Goal: Task Accomplishment & Management: Manage account settings

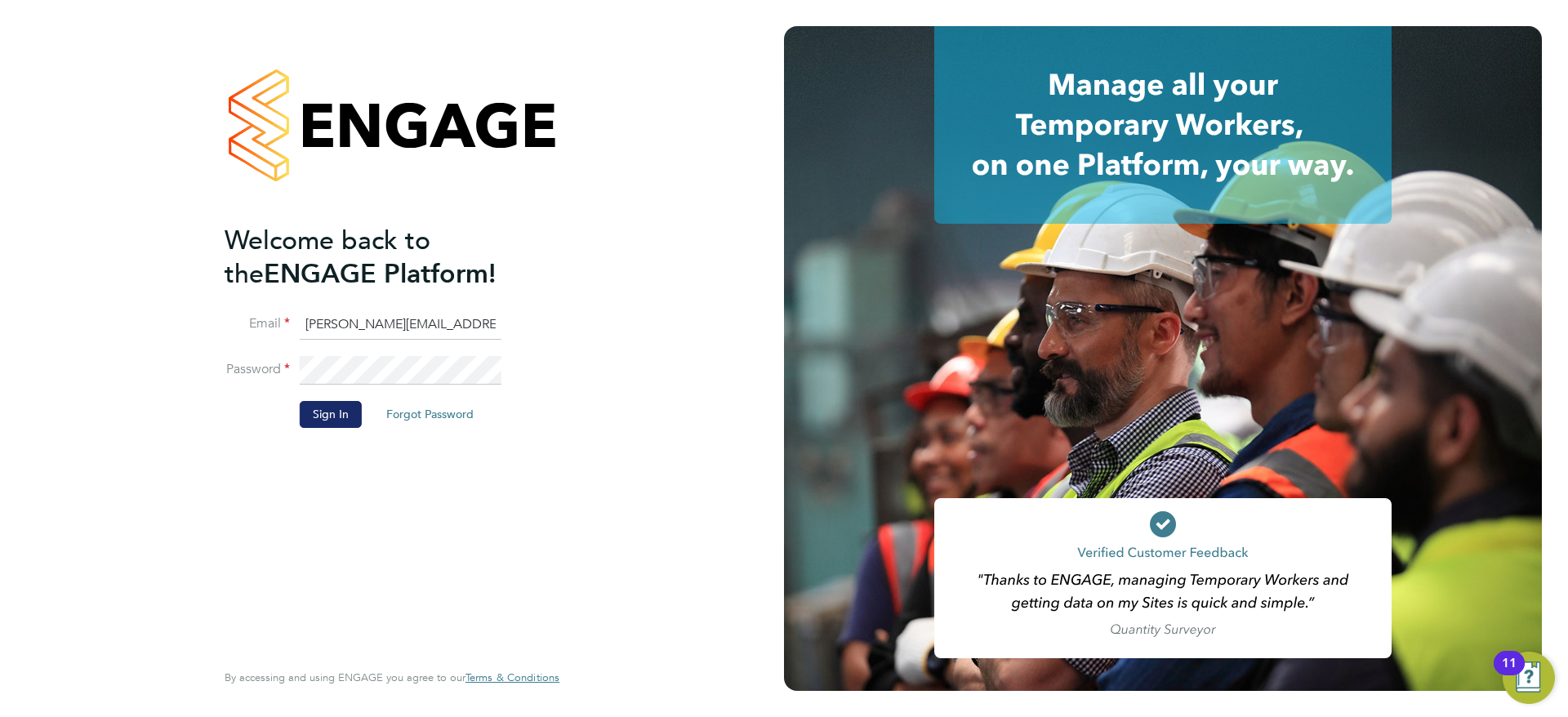
click at [315, 426] on button "Sign In" at bounding box center [331, 414] width 62 height 26
click at [319, 409] on div "Sorry, we are having problems connecting to our services." at bounding box center [392, 358] width 784 height 717
click at [300, 419] on button "Sign In" at bounding box center [331, 414] width 62 height 26
click at [319, 423] on button "Sign In" at bounding box center [331, 414] width 62 height 26
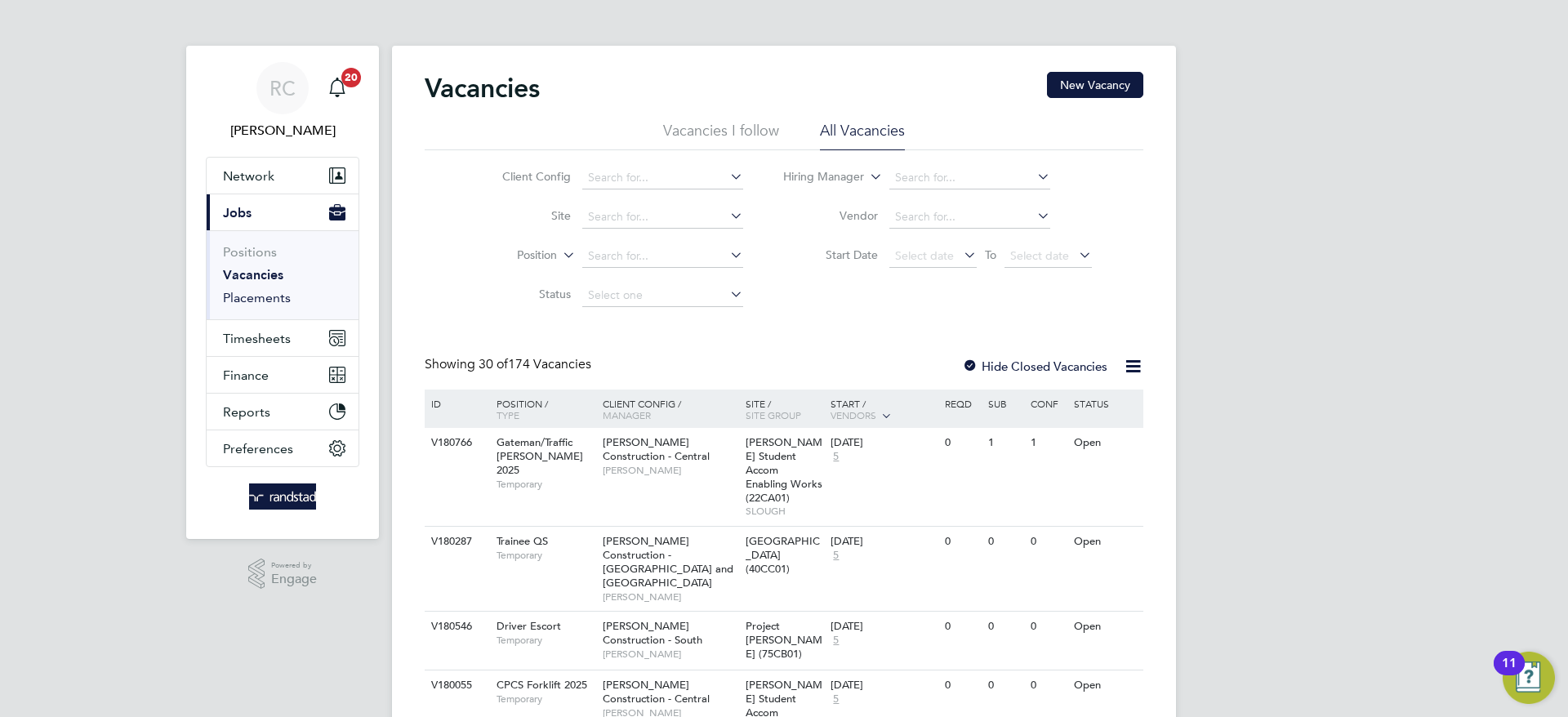
click at [274, 296] on link "Placements" at bounding box center [257, 297] width 68 height 16
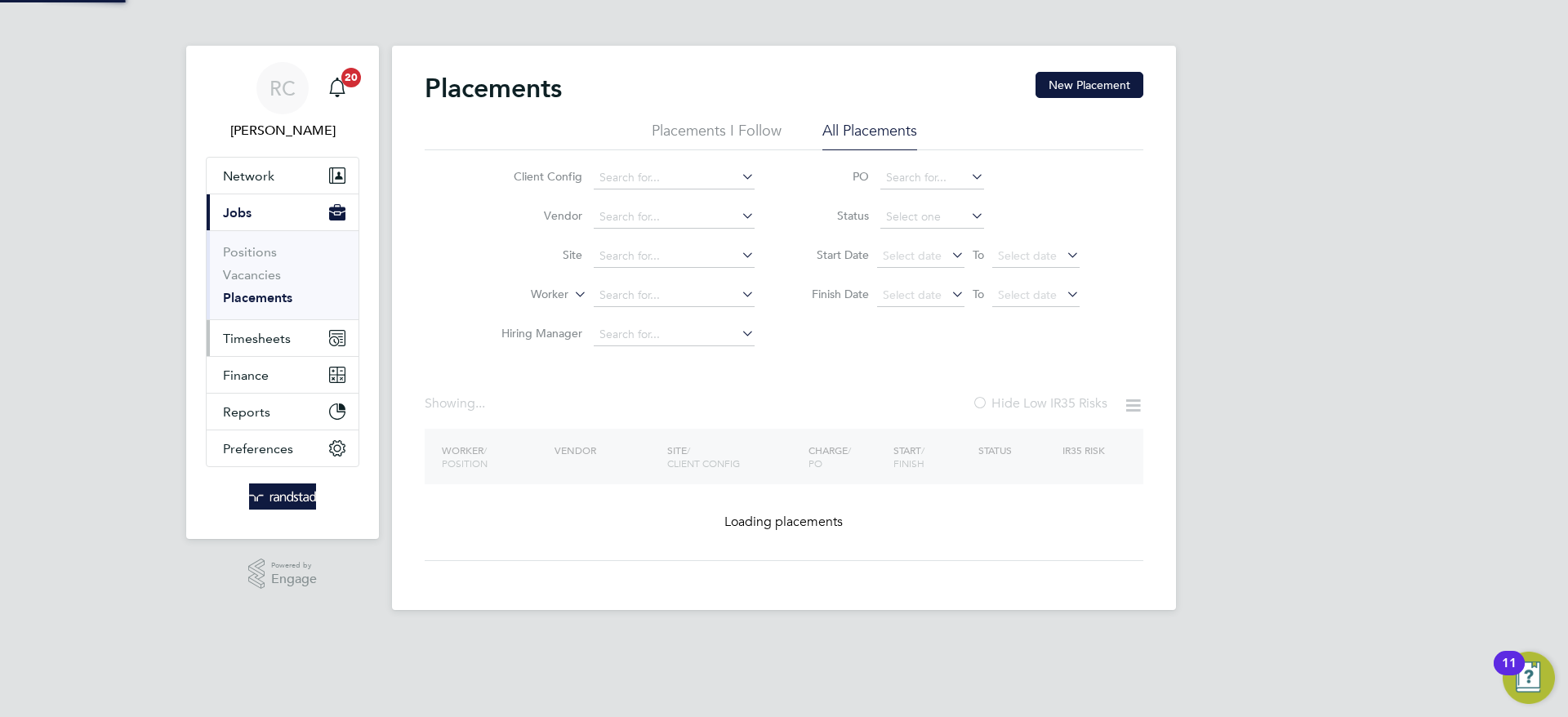
click at [253, 339] on span "Timesheets" at bounding box center [257, 338] width 68 height 16
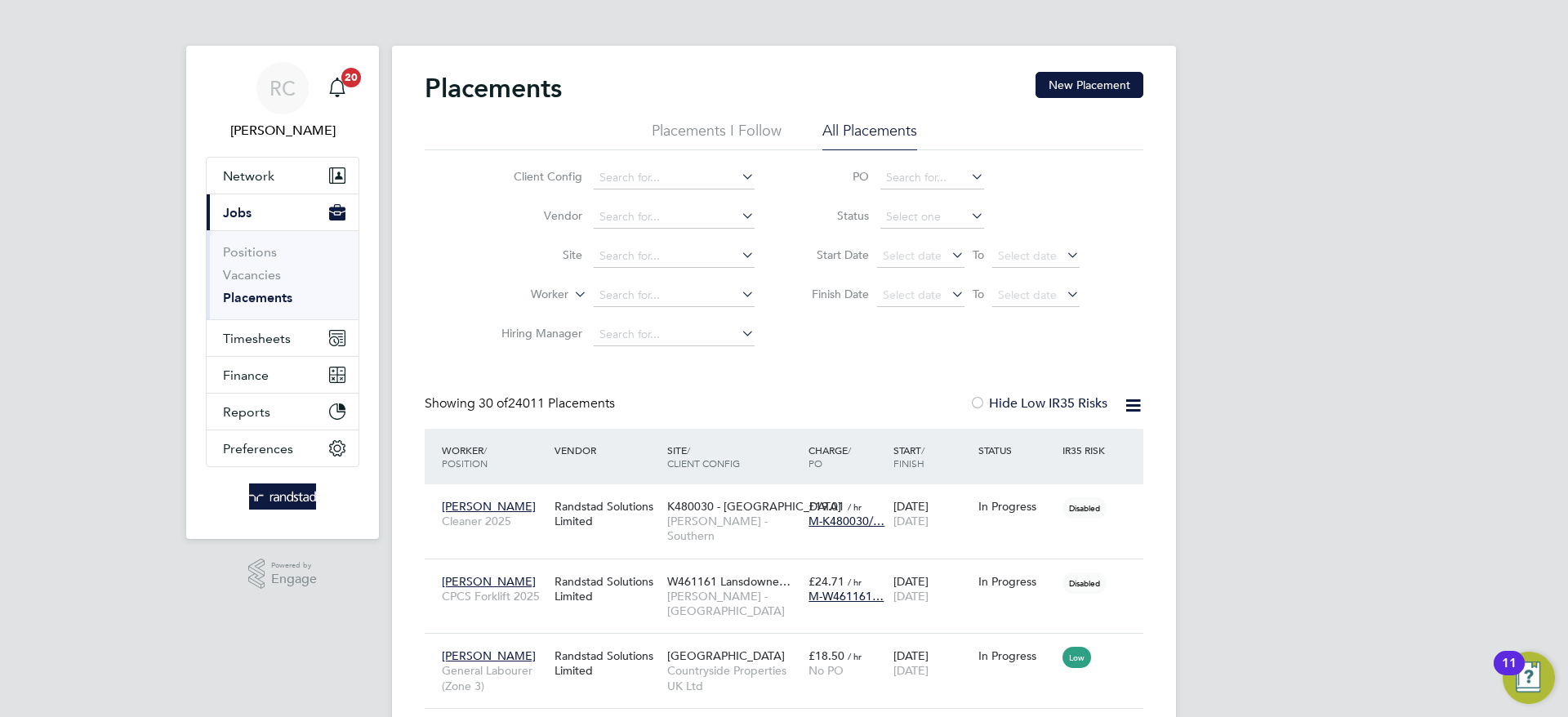
click at [649, 279] on li "Worker" at bounding box center [622, 295] width 307 height 39
click at [651, 286] on input at bounding box center [675, 296] width 161 height 23
type input "adi"
click at [237, 334] on span "Timesheets" at bounding box center [257, 338] width 68 height 16
click at [268, 296] on link "Placements" at bounding box center [258, 297] width 69 height 16
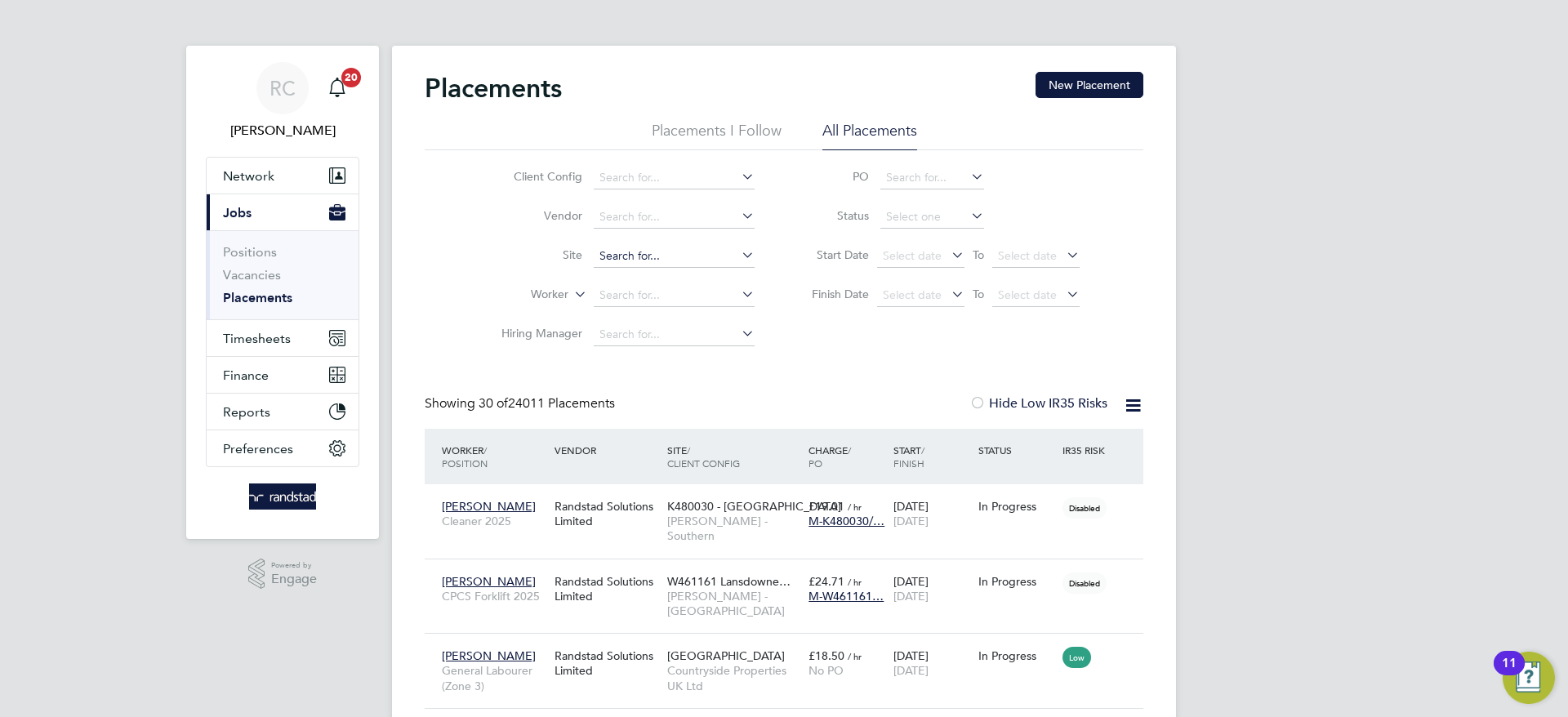
click at [638, 257] on input at bounding box center [675, 257] width 161 height 23
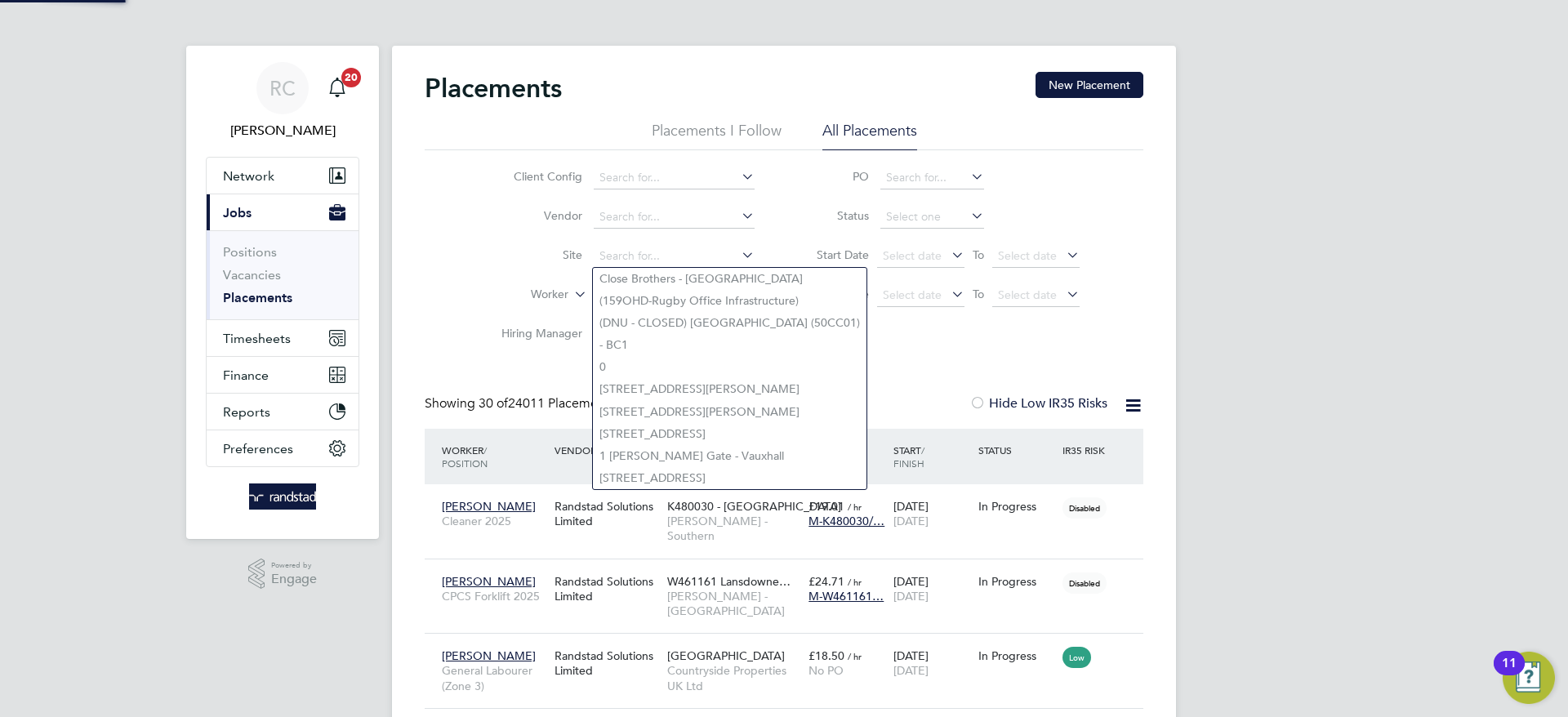
click at [514, 256] on label "Site" at bounding box center [535, 254] width 94 height 15
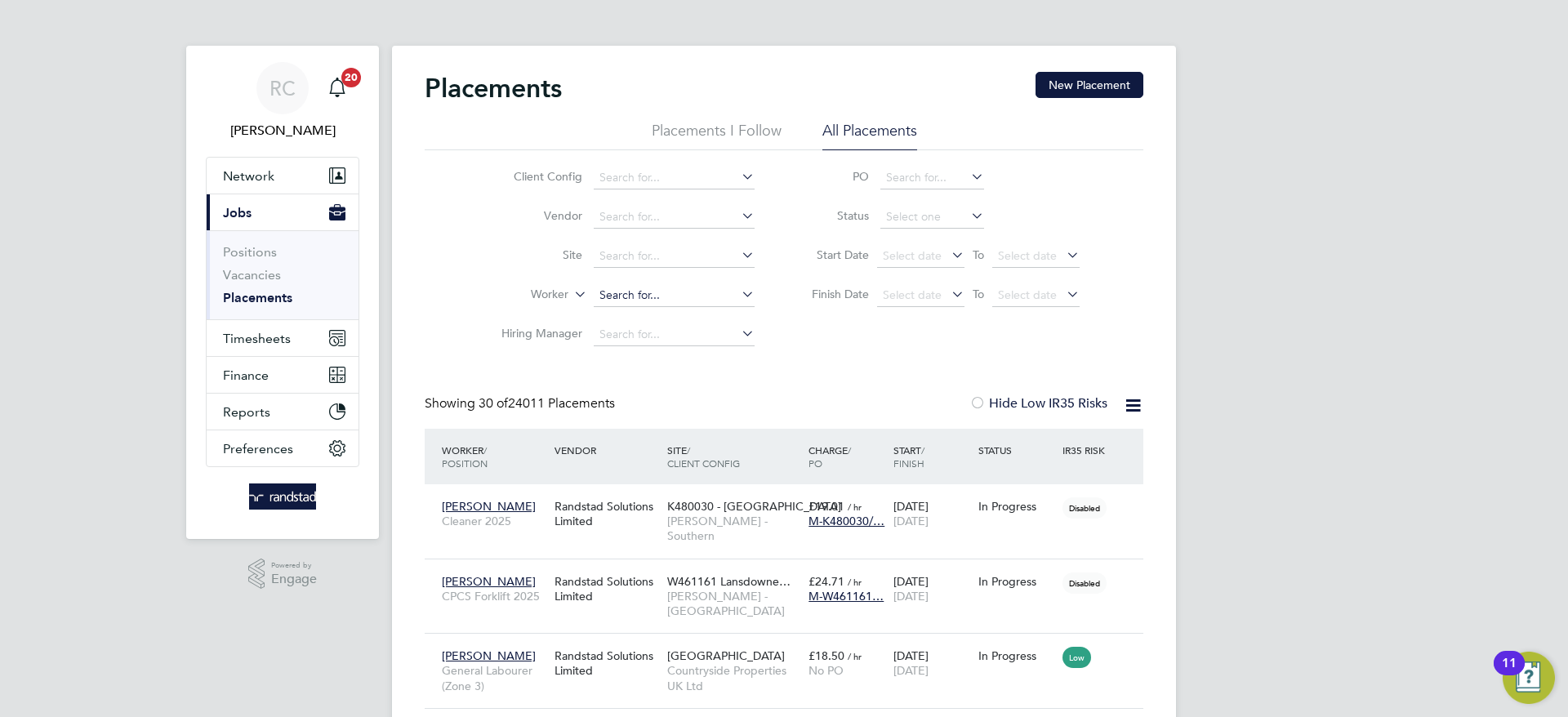
click at [634, 290] on input at bounding box center [675, 296] width 161 height 23
type input "adi m"
click at [640, 290] on input at bounding box center [675, 296] width 161 height 23
paste input "C-003544804"
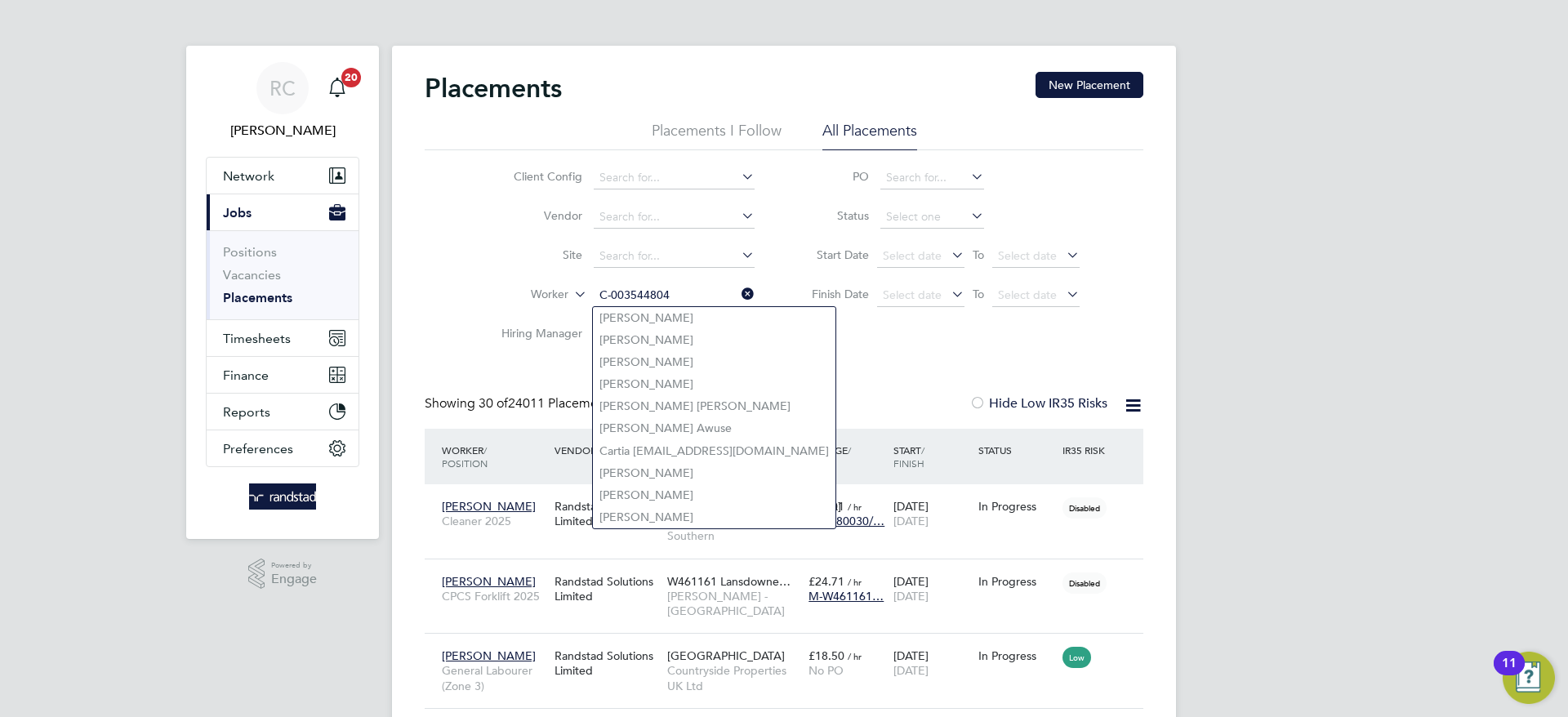
type input "[PERSON_NAME]"
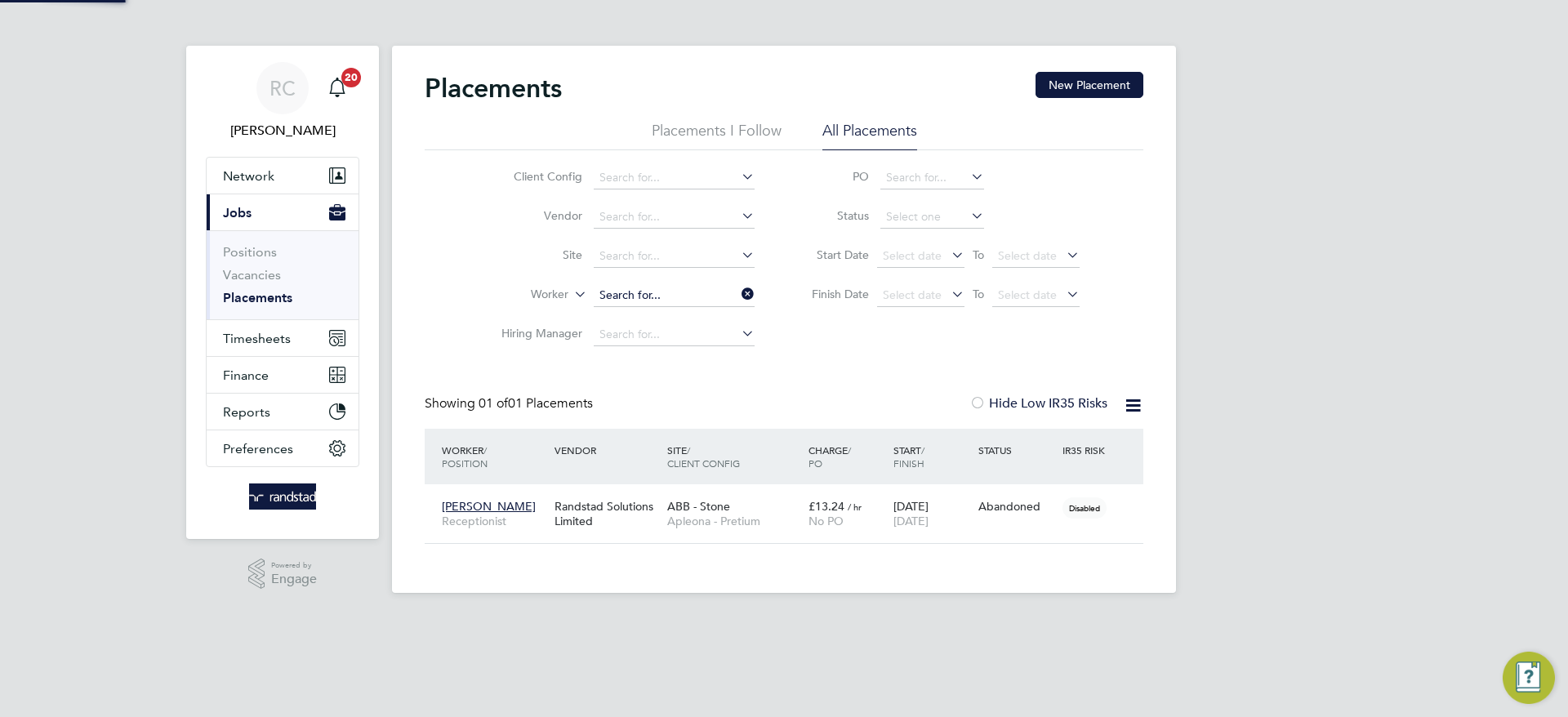
click at [715, 296] on input at bounding box center [675, 296] width 161 height 23
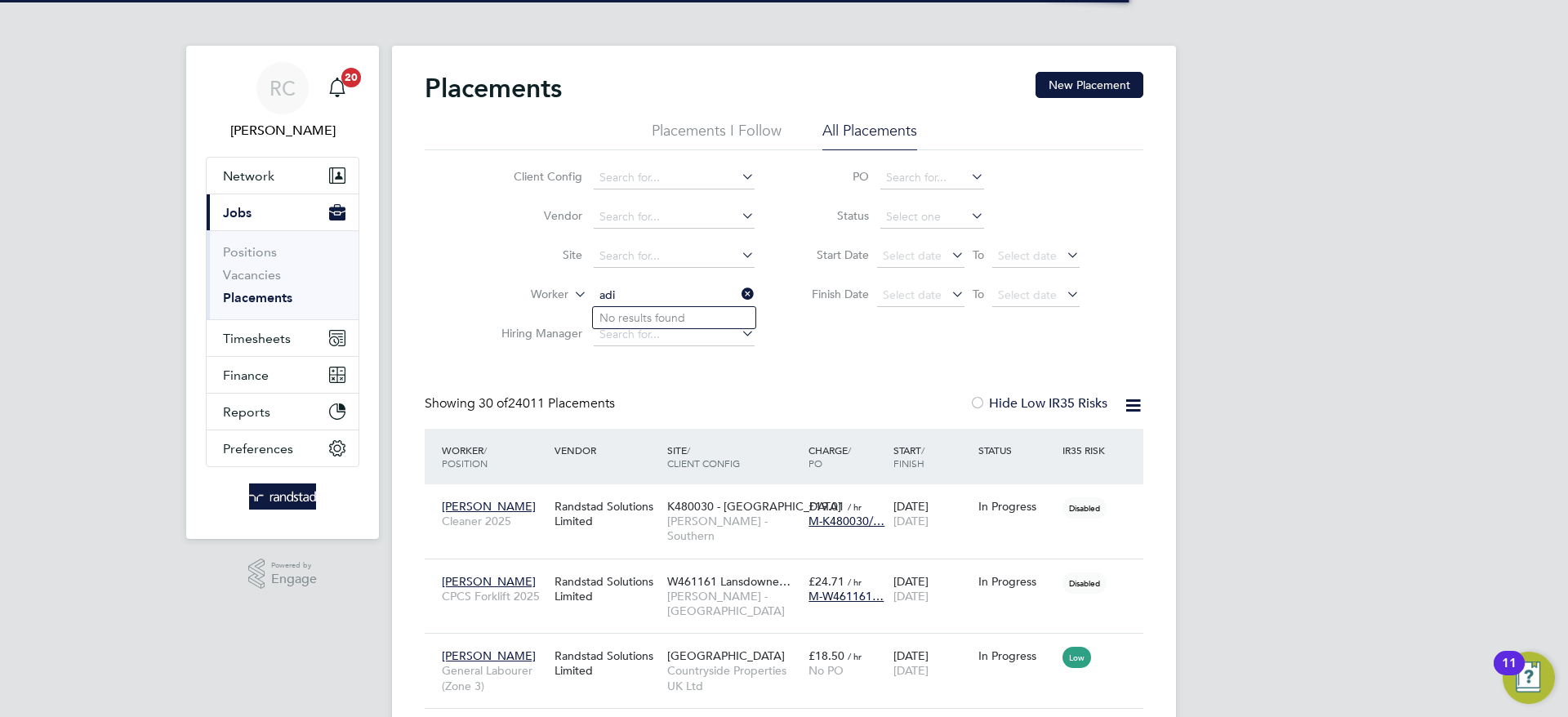
type input "adi"
click at [647, 287] on input at bounding box center [675, 296] width 161 height 23
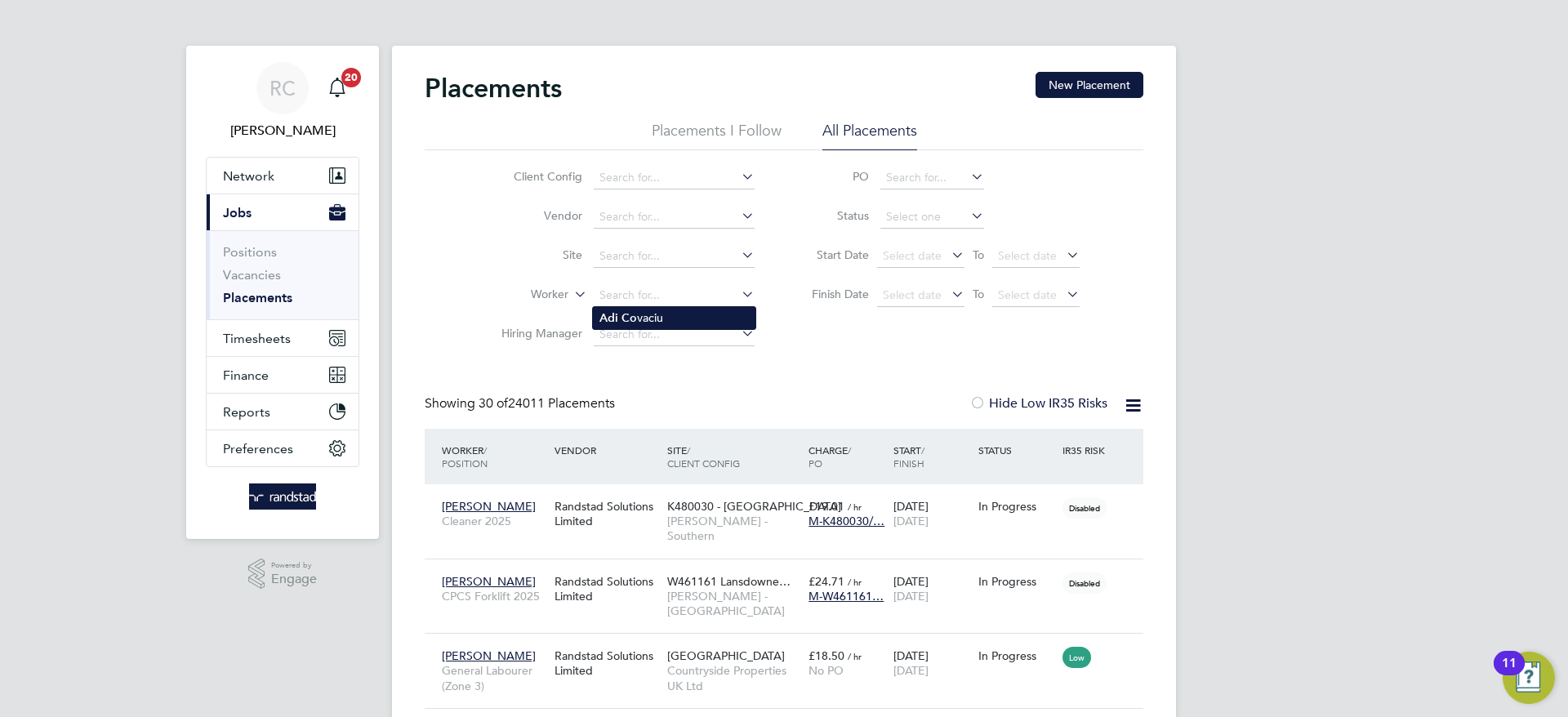
type input "[PERSON_NAME]"
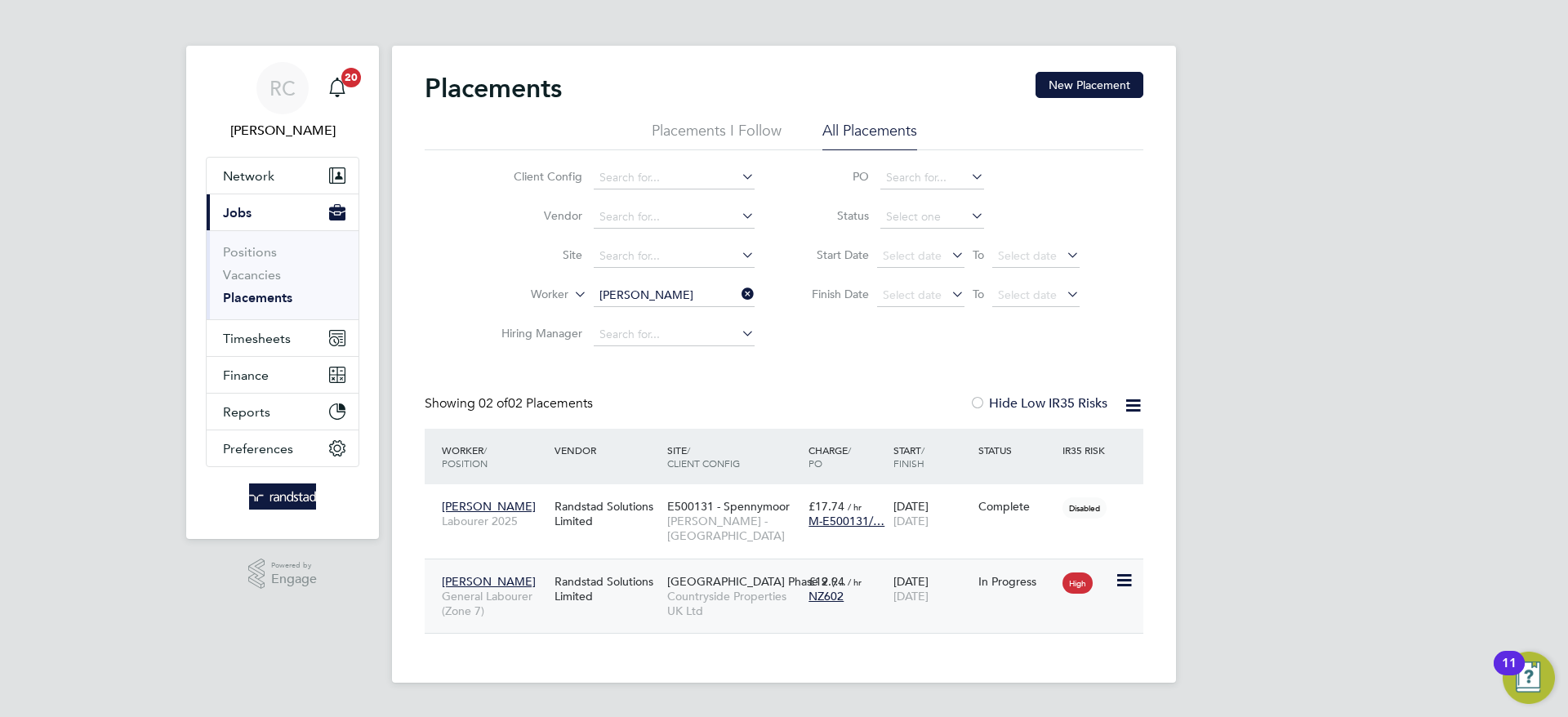
click at [665, 593] on div "[GEOGRAPHIC_DATA] Phase 2 (… Countryside Properties UK Ltd" at bounding box center [734, 596] width 141 height 62
click at [225, 342] on span "Timesheets" at bounding box center [257, 338] width 68 height 16
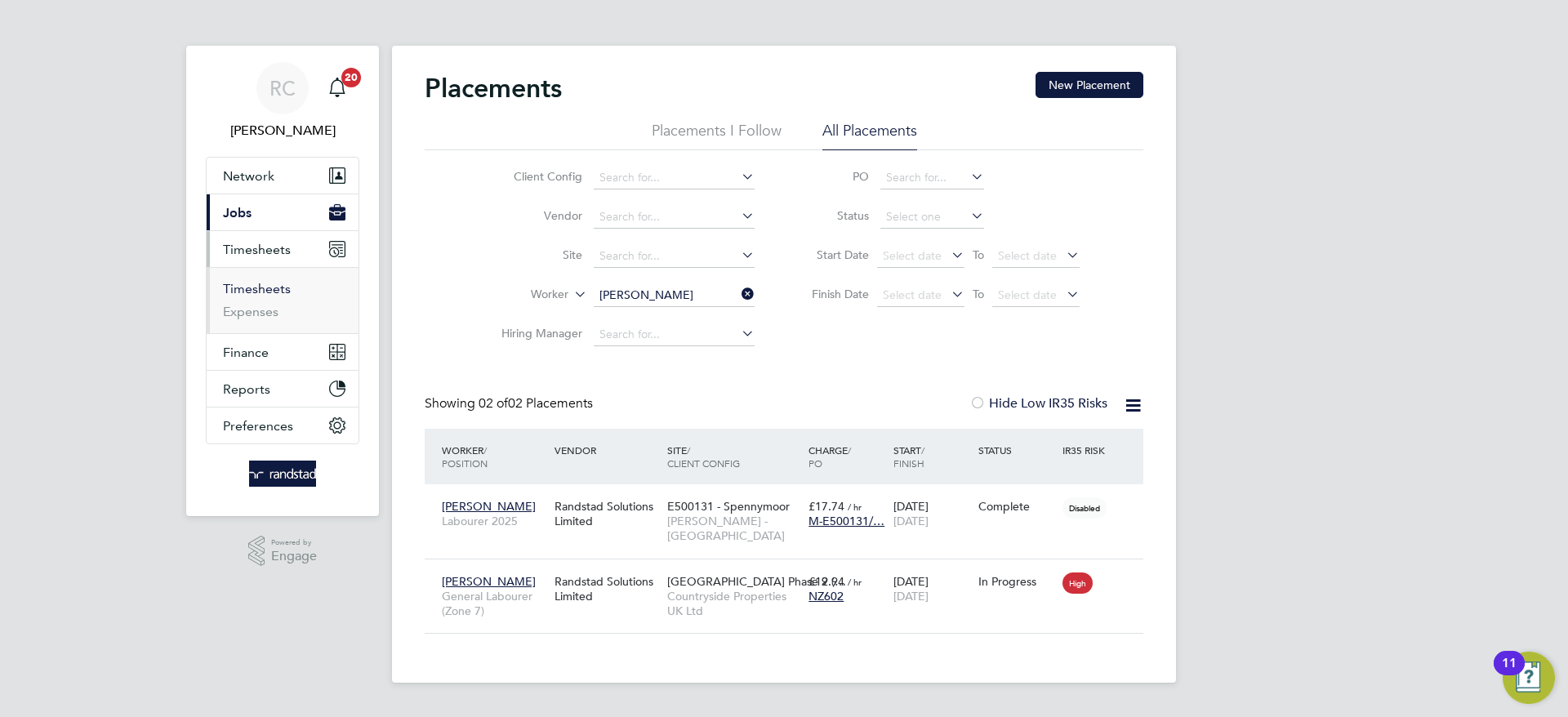
click at [262, 283] on link "Timesheets" at bounding box center [257, 289] width 68 height 16
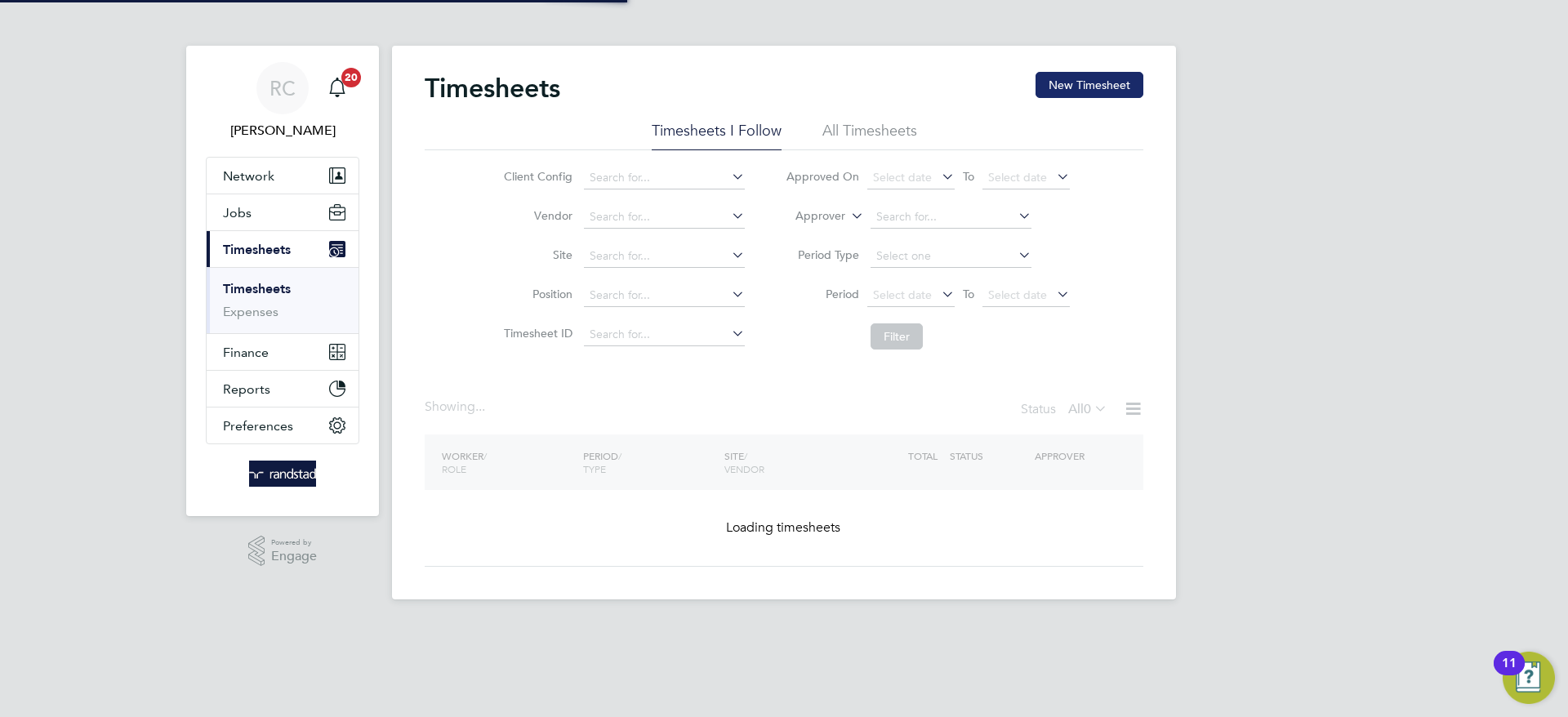
click at [1066, 81] on button "New Timesheet" at bounding box center [1089, 85] width 108 height 26
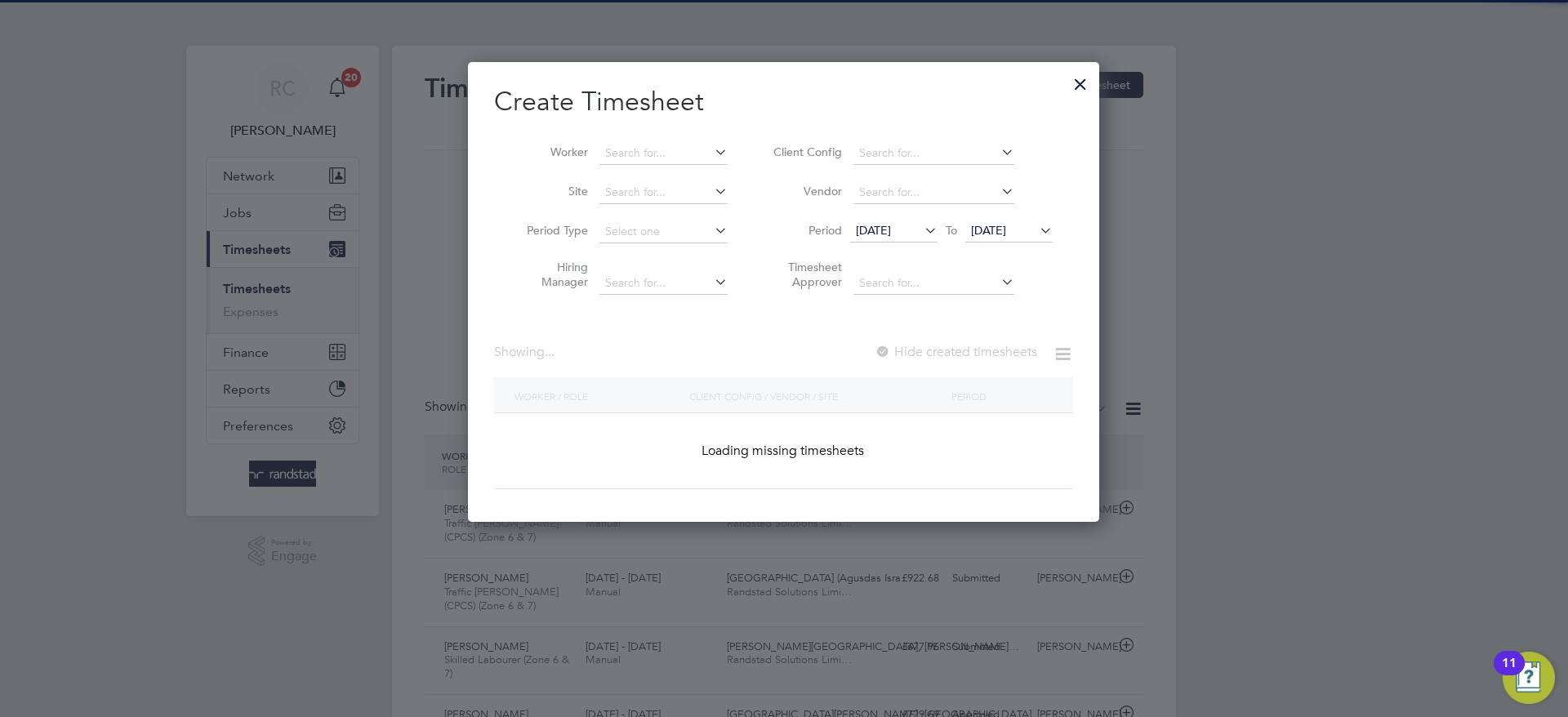
drag, startPoint x: 698, startPoint y: 151, endPoint x: 722, endPoint y: 153, distance: 24.1
click at [700, 151] on input at bounding box center [663, 153] width 128 height 23
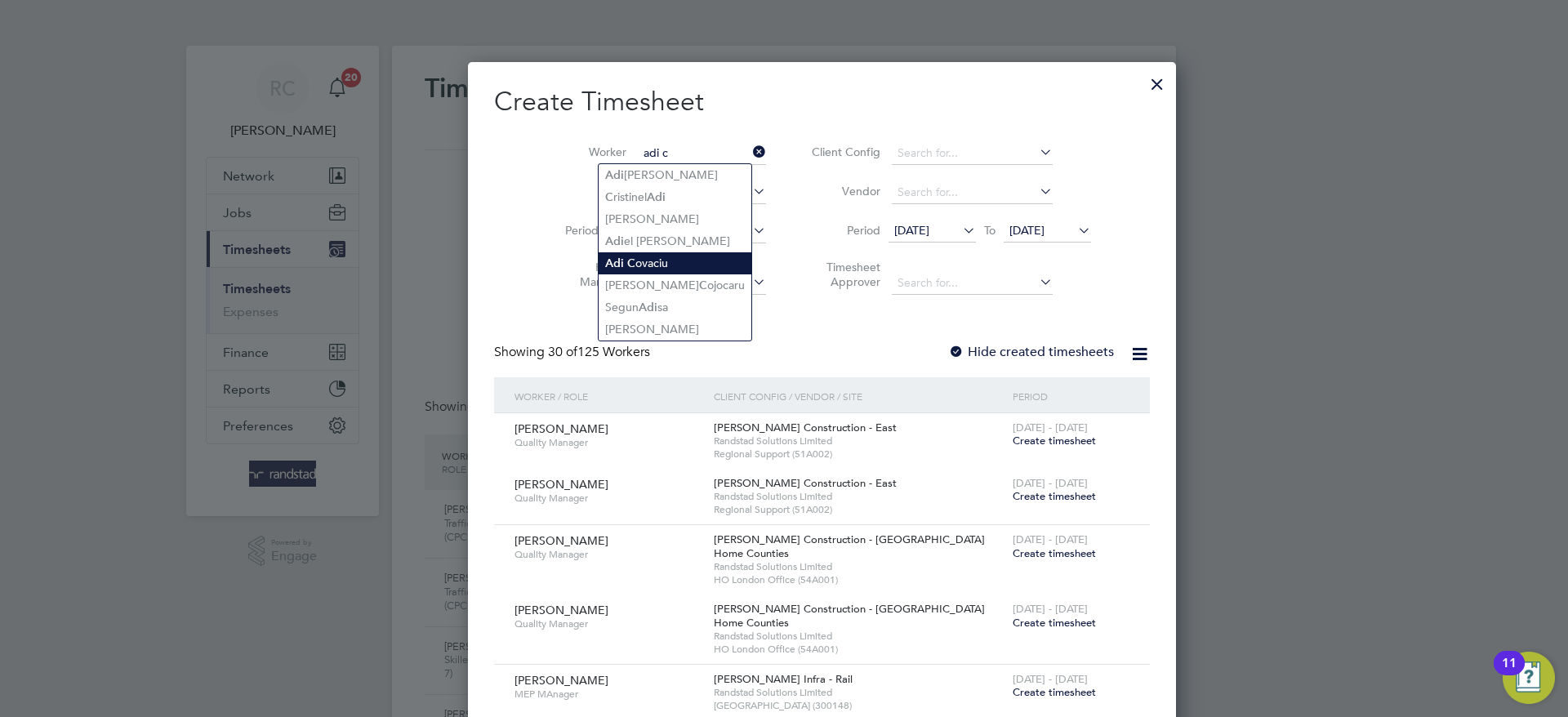
type input "[PERSON_NAME]"
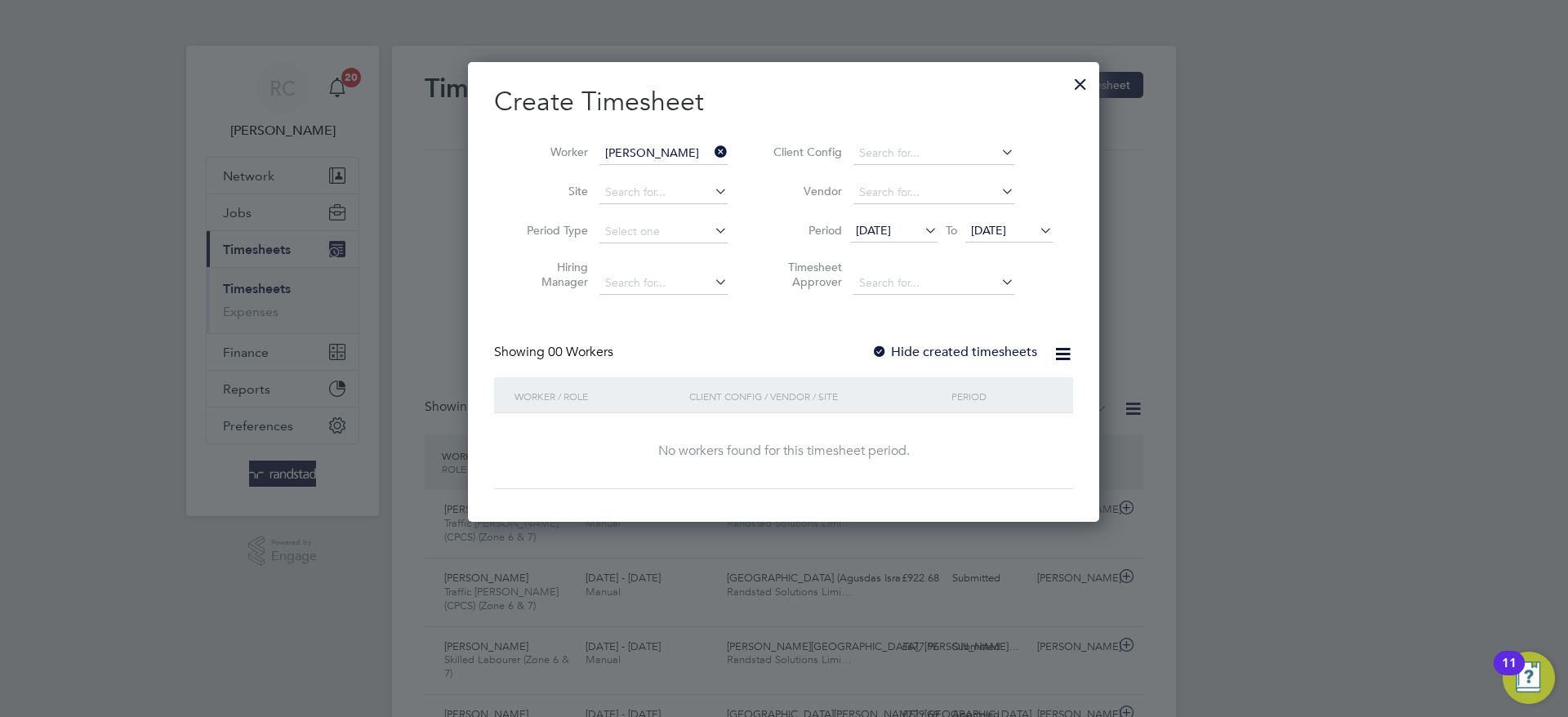
click at [911, 355] on label "Hide created timesheets" at bounding box center [954, 352] width 166 height 16
click at [1006, 235] on span "[DATE]" at bounding box center [989, 230] width 36 height 15
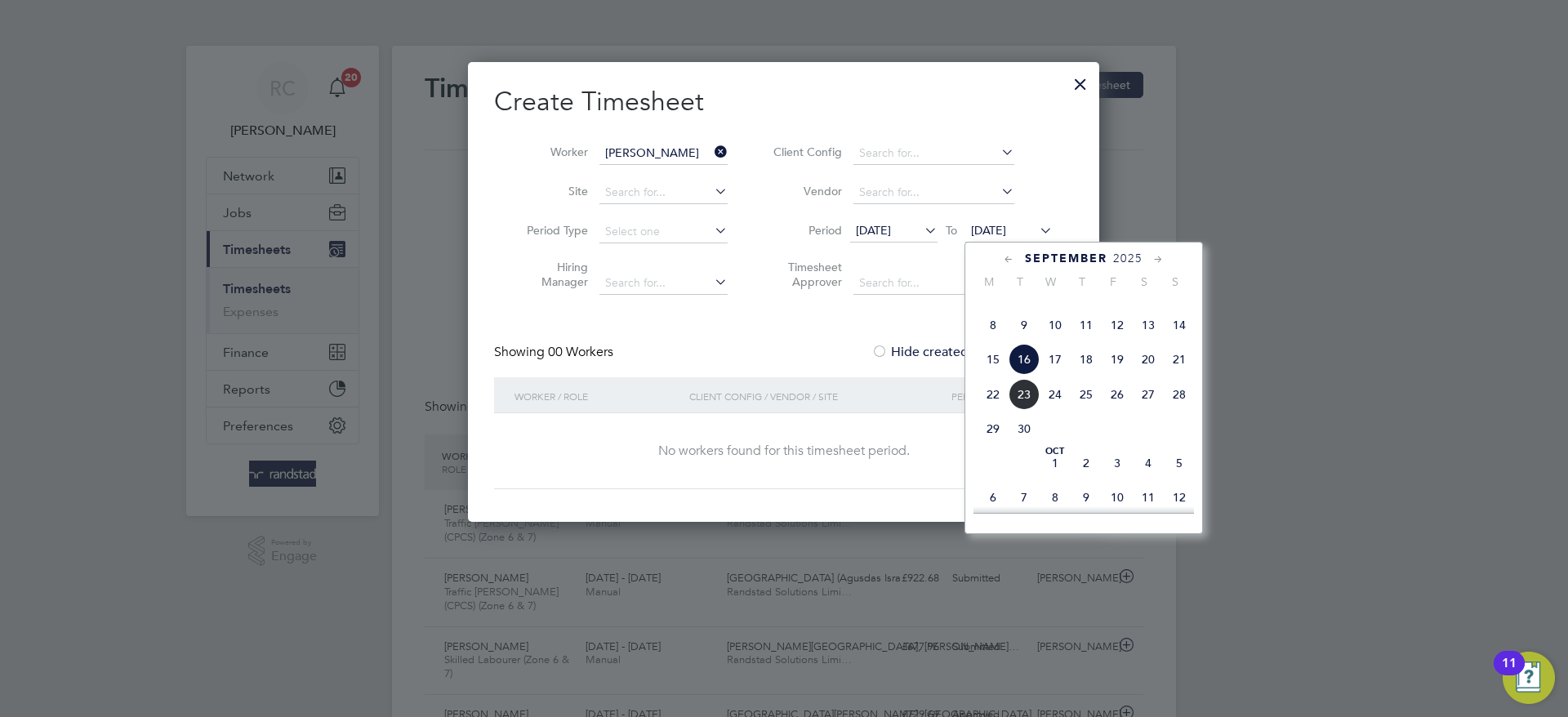
click at [1080, 410] on span "25" at bounding box center [1087, 394] width 31 height 31
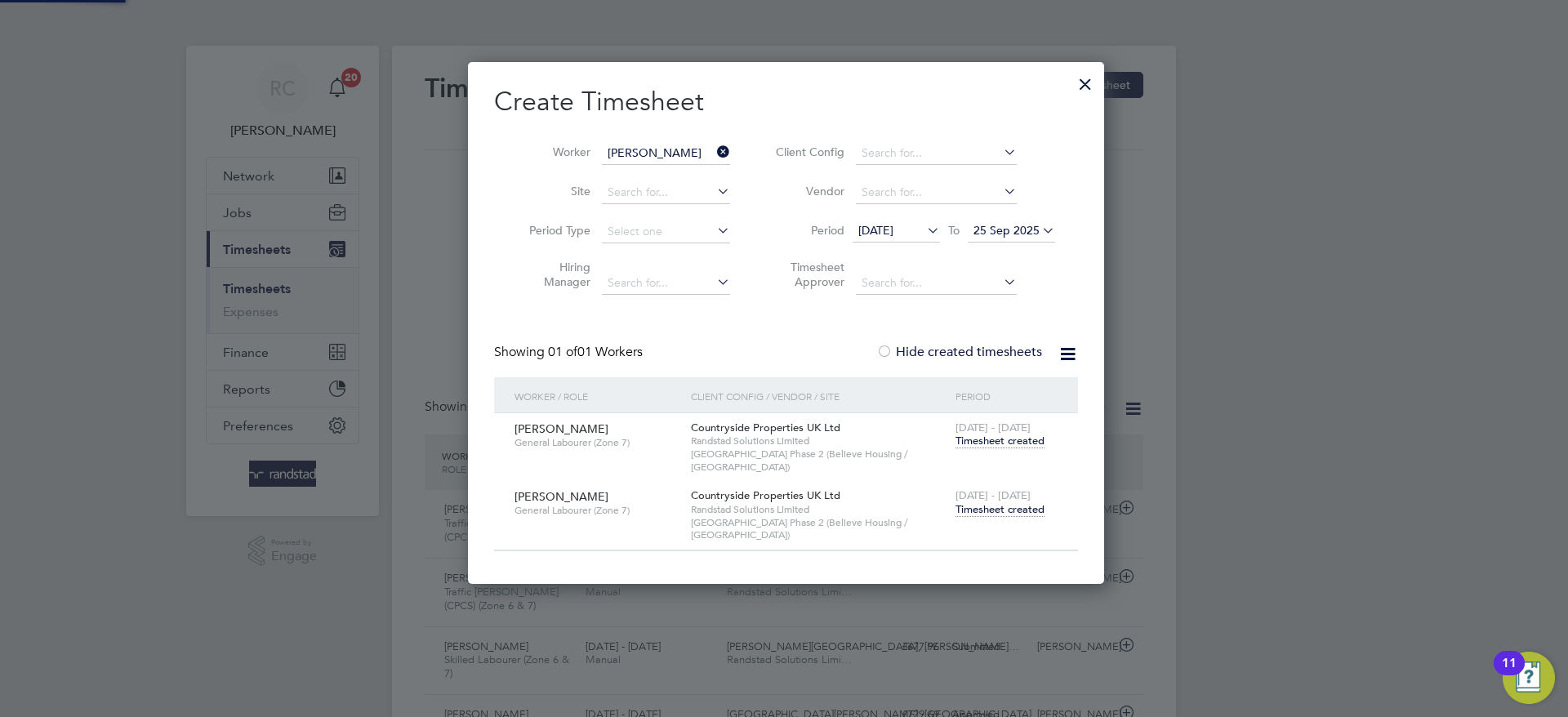
click at [994, 509] on div "[DATE] - [DATE] Timesheet created" at bounding box center [1006, 503] width 110 height 44
click at [1002, 502] on span "Timesheet created" at bounding box center [1000, 509] width 89 height 15
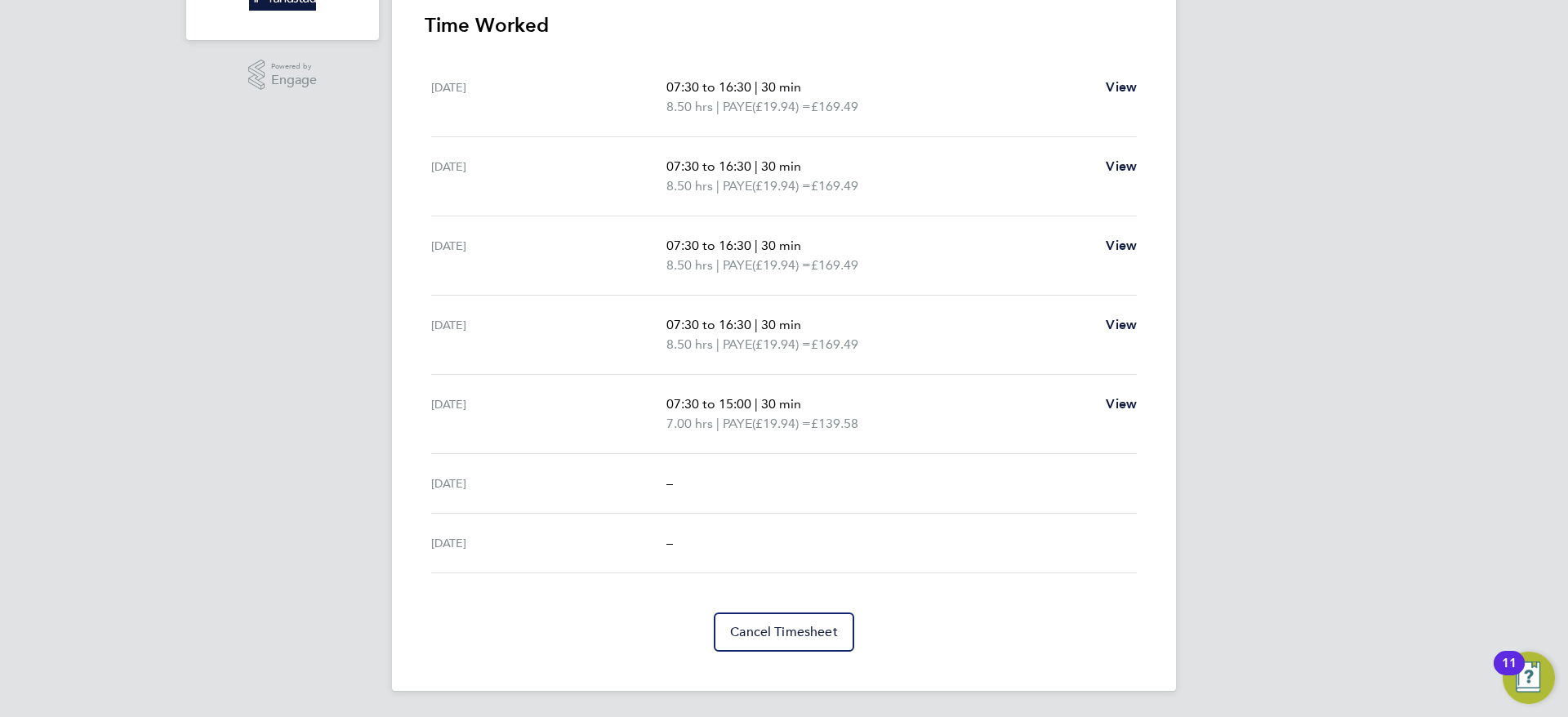
click at [1395, 398] on div "RC [PERSON_NAME] Notifications 20 Applications: Network Team Members Businesses…" at bounding box center [784, 121] width 1568 height 1193
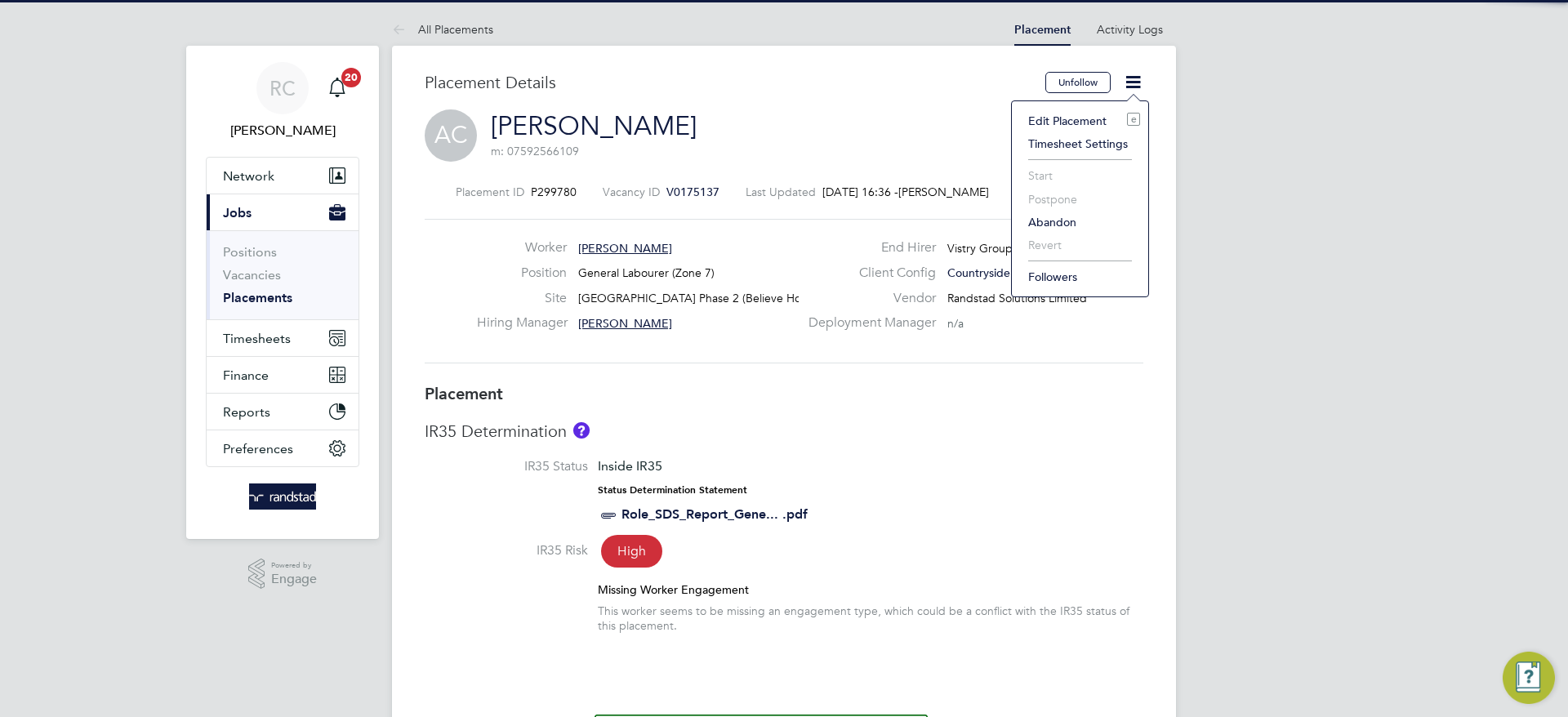
click at [1102, 122] on li "Edit Placement e" at bounding box center [1080, 121] width 120 height 23
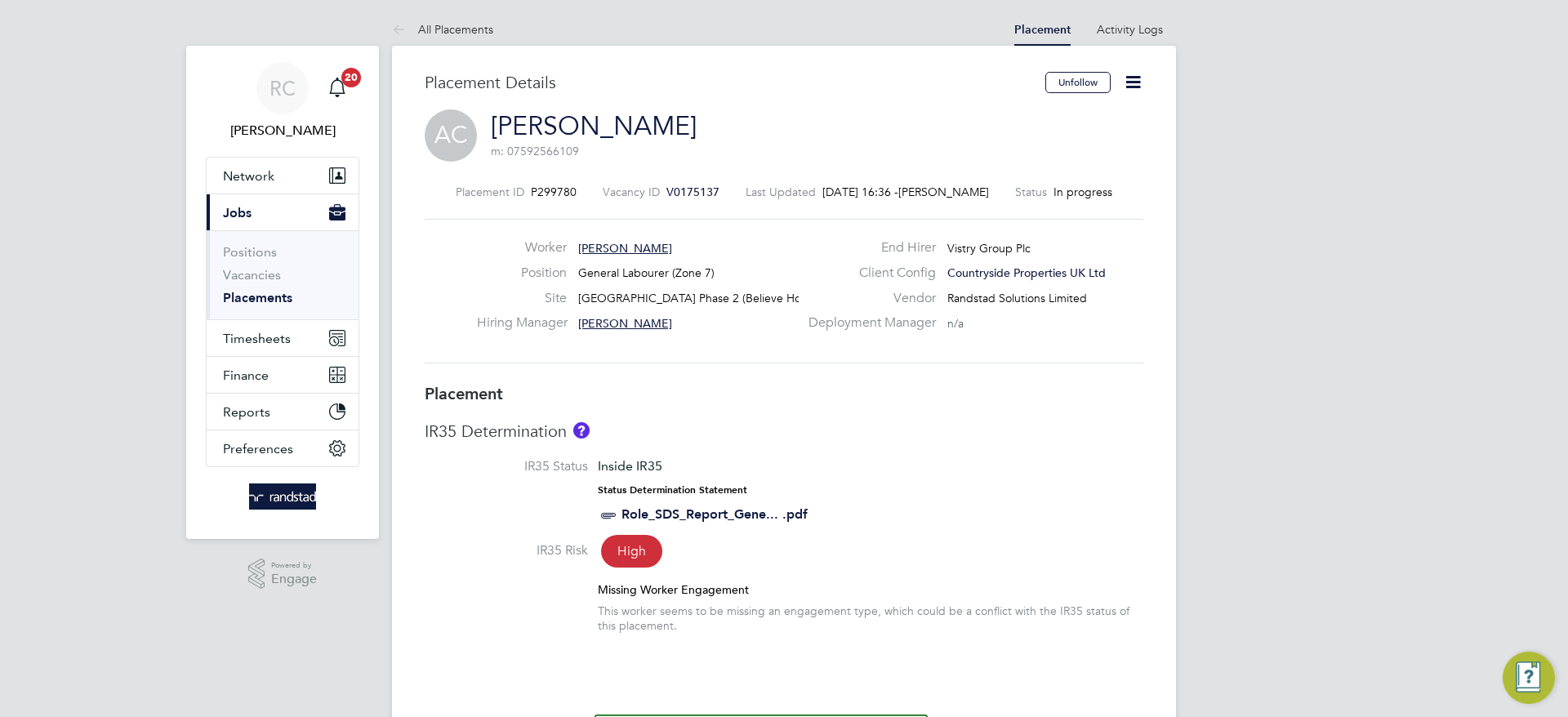
type input "[PERSON_NAME]"
type input "Will Robson"
type input "[DATE]"
type input "07:30"
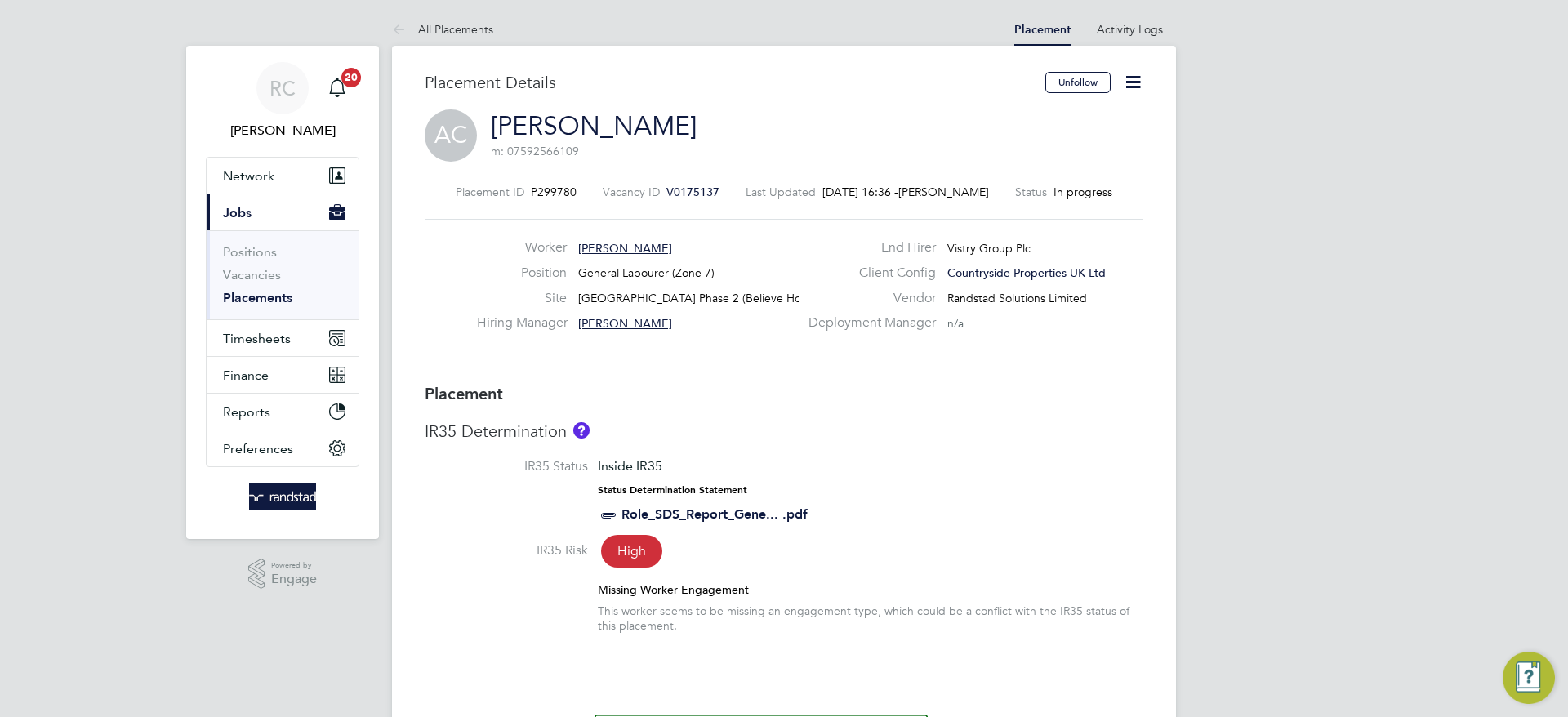
type input "16:30"
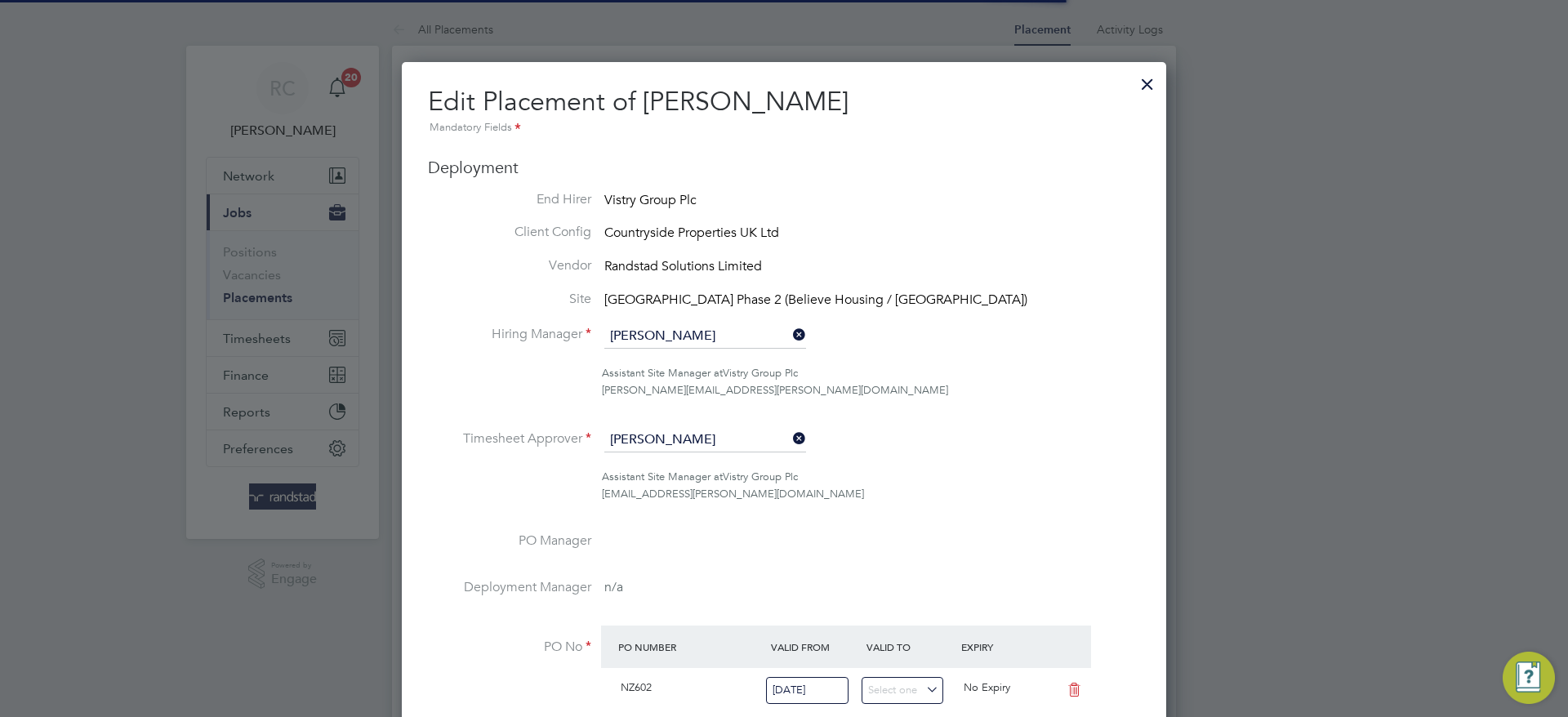
scroll to position [8, 8]
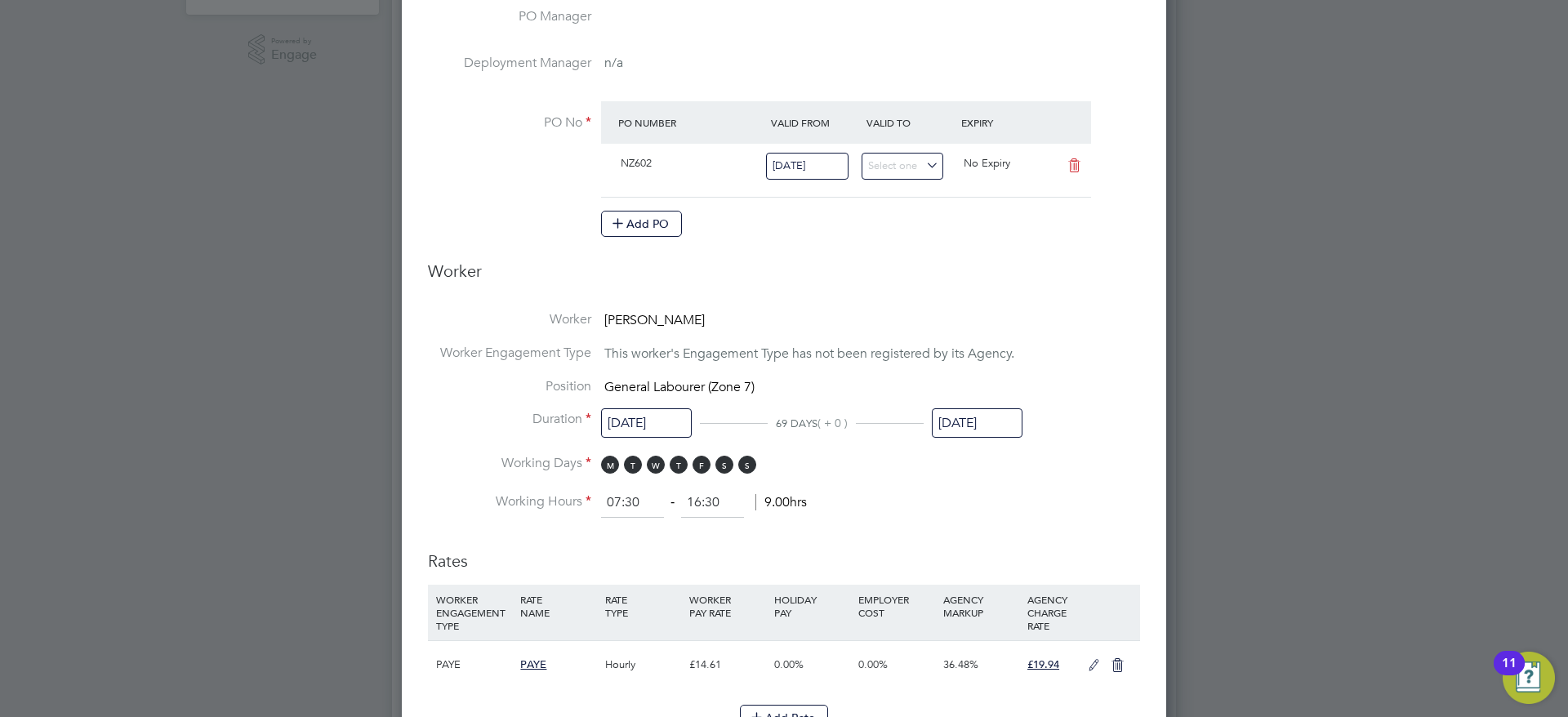
click at [979, 427] on input "[DATE]" at bounding box center [977, 423] width 91 height 30
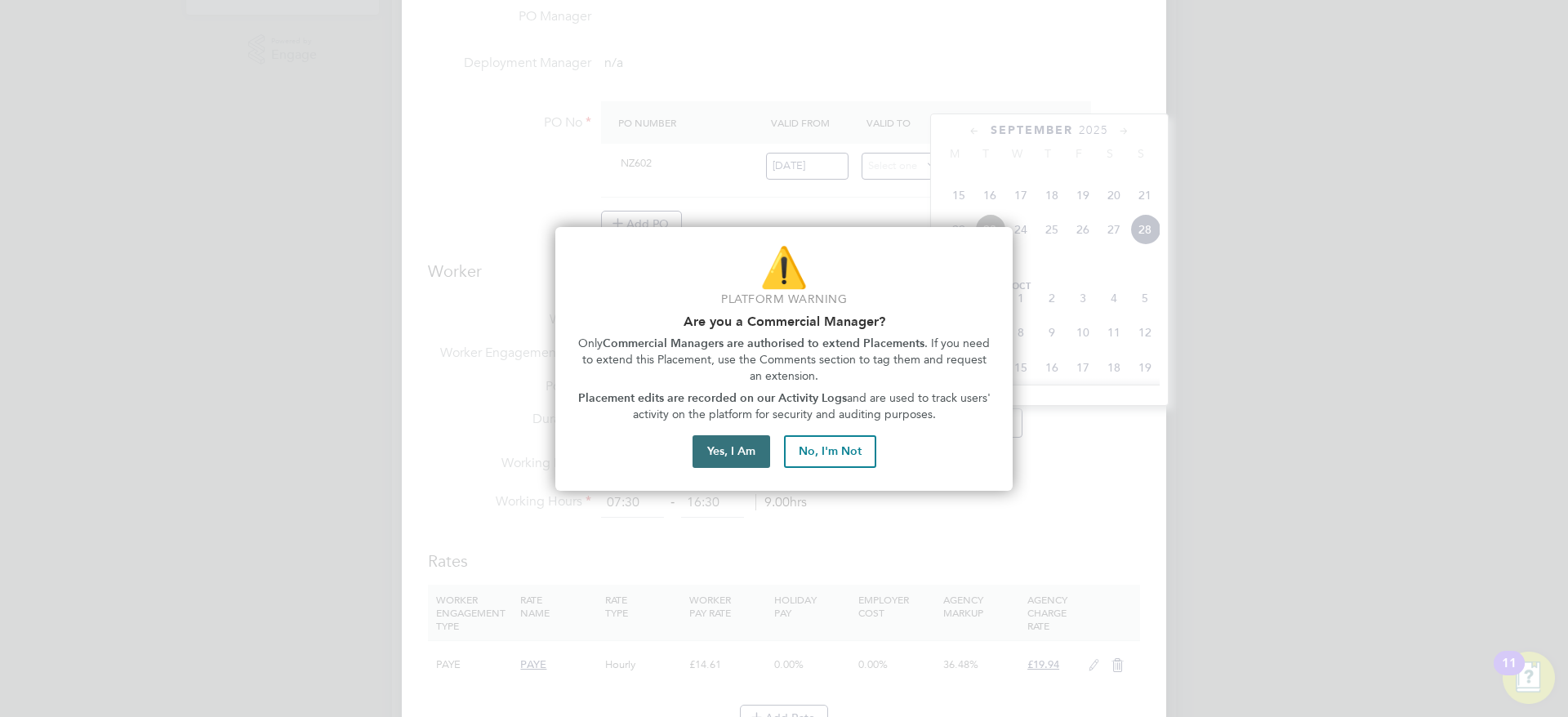
click at [729, 444] on button "Yes, I Am" at bounding box center [731, 452] width 77 height 33
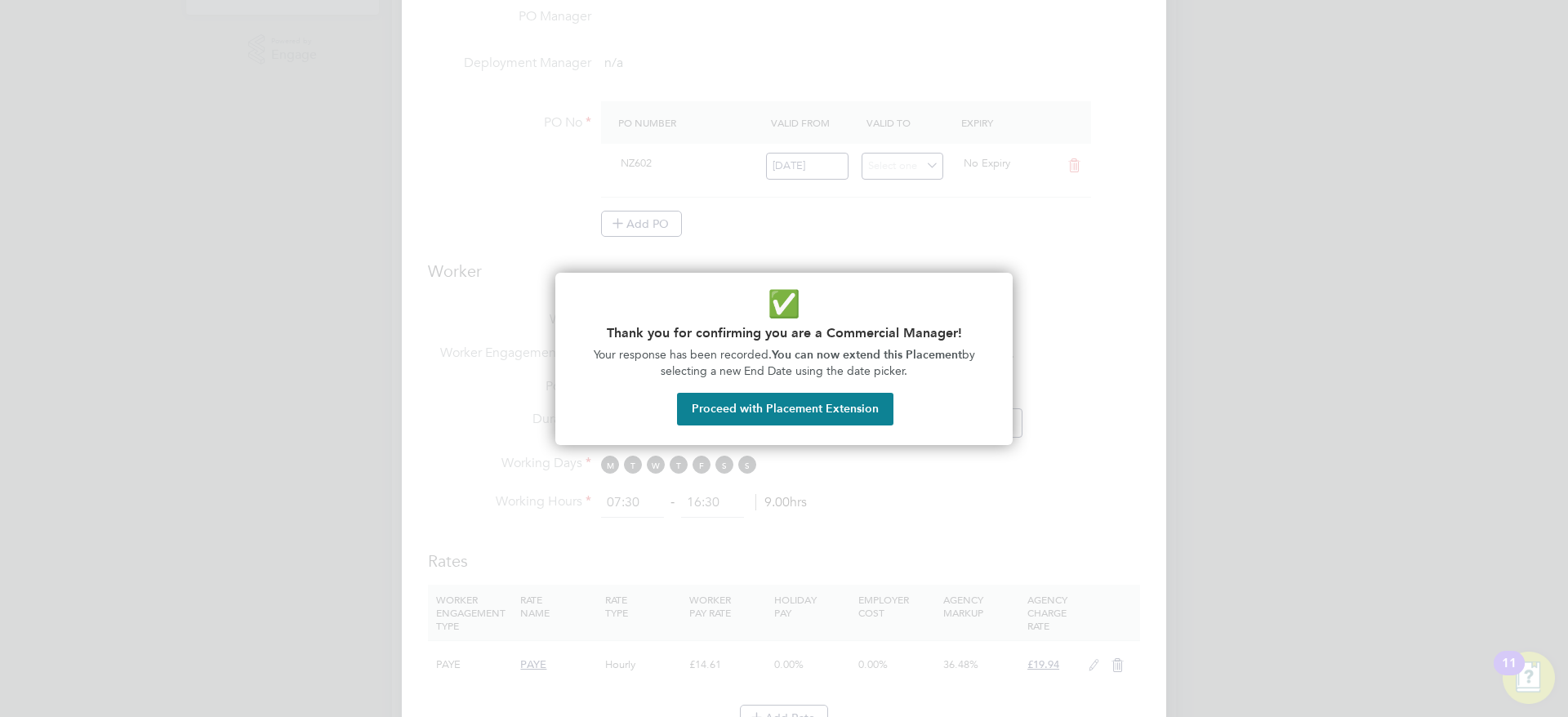
drag, startPoint x: 785, startPoint y: 407, endPoint x: 1123, endPoint y: 439, distance: 339.5
click at [786, 407] on button "Proceed with Placement Extension" at bounding box center [786, 409] width 217 height 33
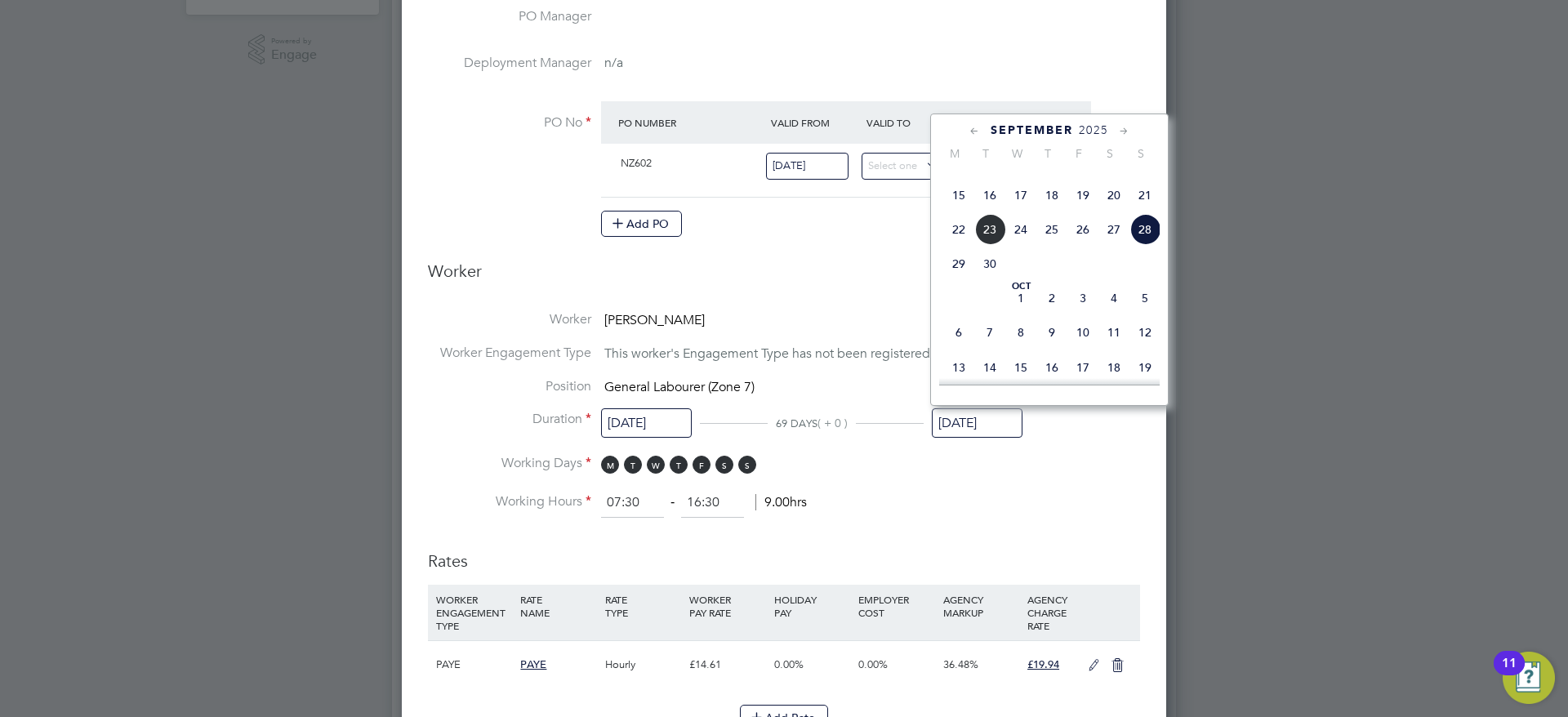
click at [1149, 211] on span "21" at bounding box center [1146, 195] width 31 height 31
type input "[DATE]"
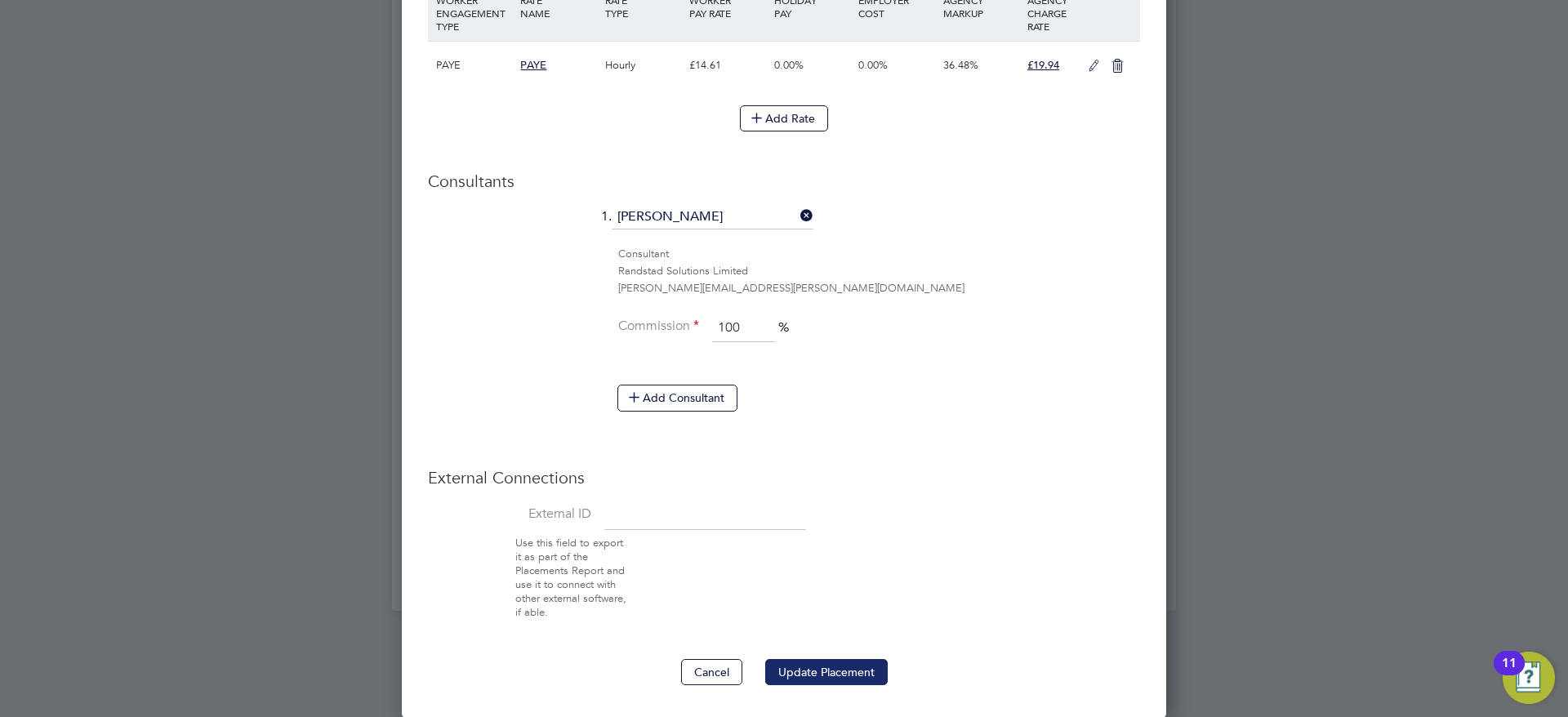
click at [837, 680] on button "Update Placement" at bounding box center [826, 672] width 122 height 26
